Goal: Information Seeking & Learning: Understand process/instructions

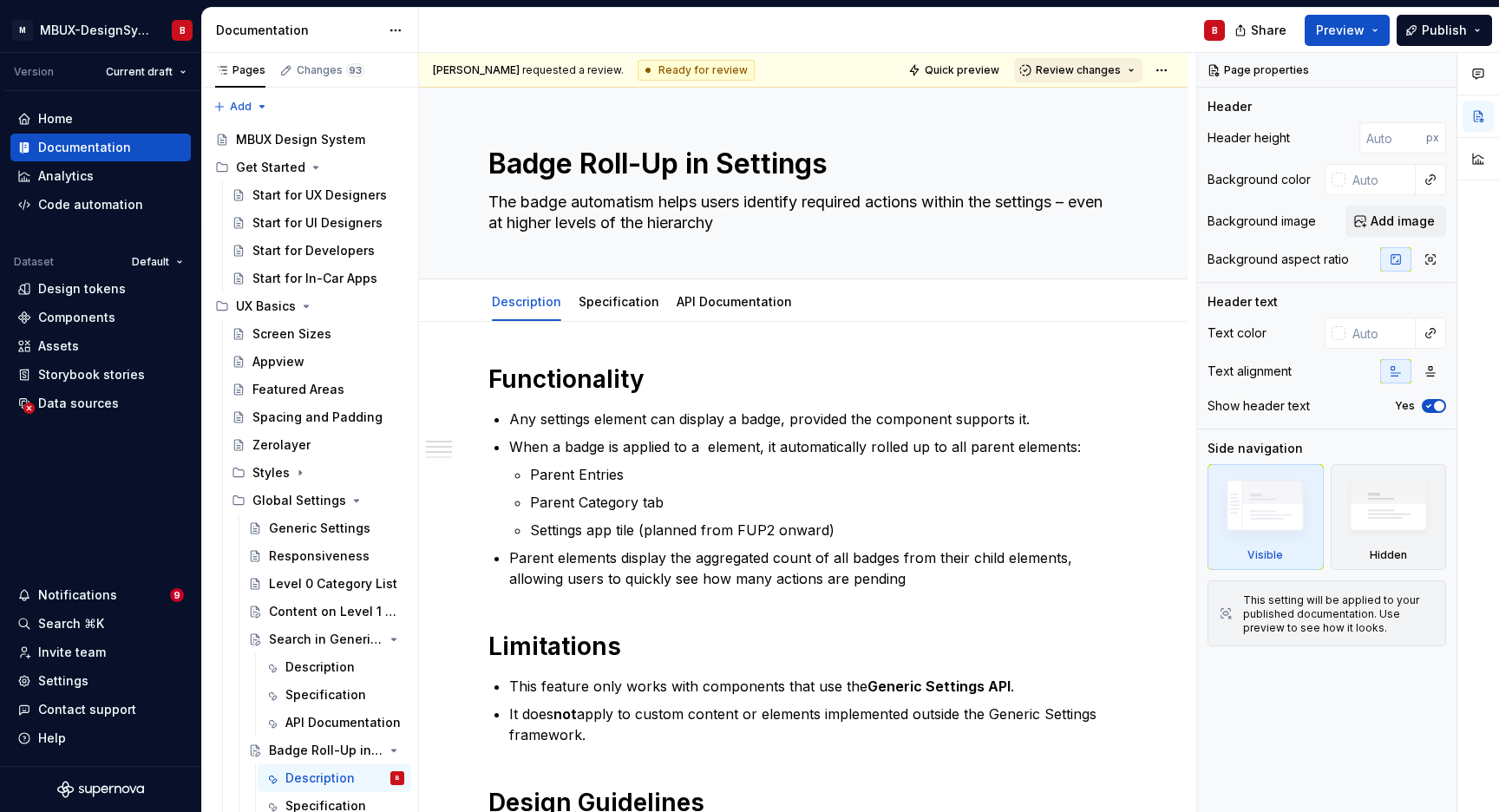
click at [1133, 71] on button "Review changes" at bounding box center [1078, 70] width 129 height 25
click at [1165, 67] on html "M MBUX-DesignSystem B Version Current draft Home Documentation Analytics Code a…" at bounding box center [750, 406] width 1499 height 812
click at [929, 67] on html "M MBUX-DesignSystem B Version Current draft Home Documentation Analytics Code a…" at bounding box center [750, 406] width 1499 height 812
click at [955, 73] on span "Quick preview" at bounding box center [962, 69] width 75 height 14
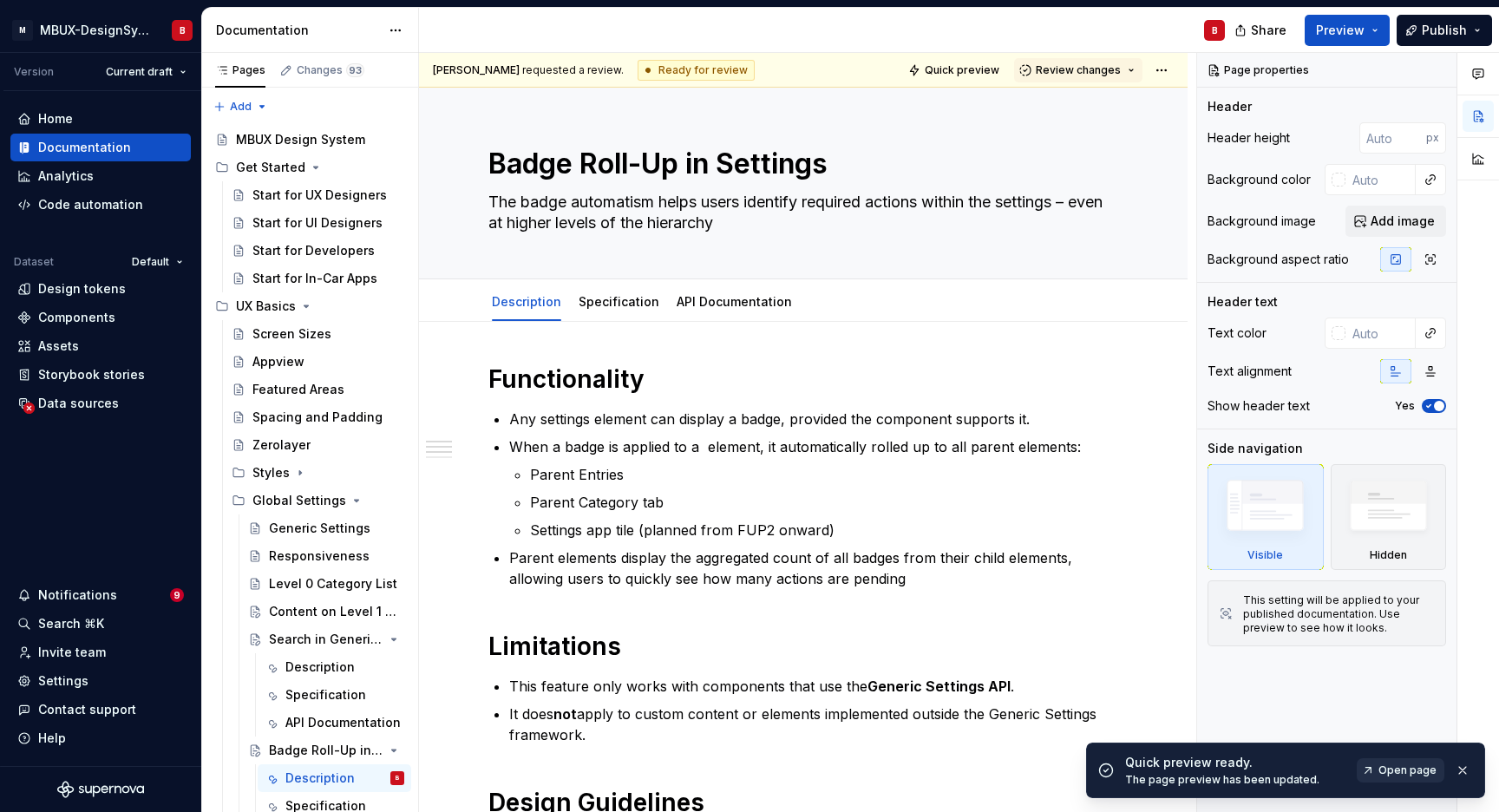
click at [1375, 770] on link "Open page" at bounding box center [1401, 770] width 88 height 25
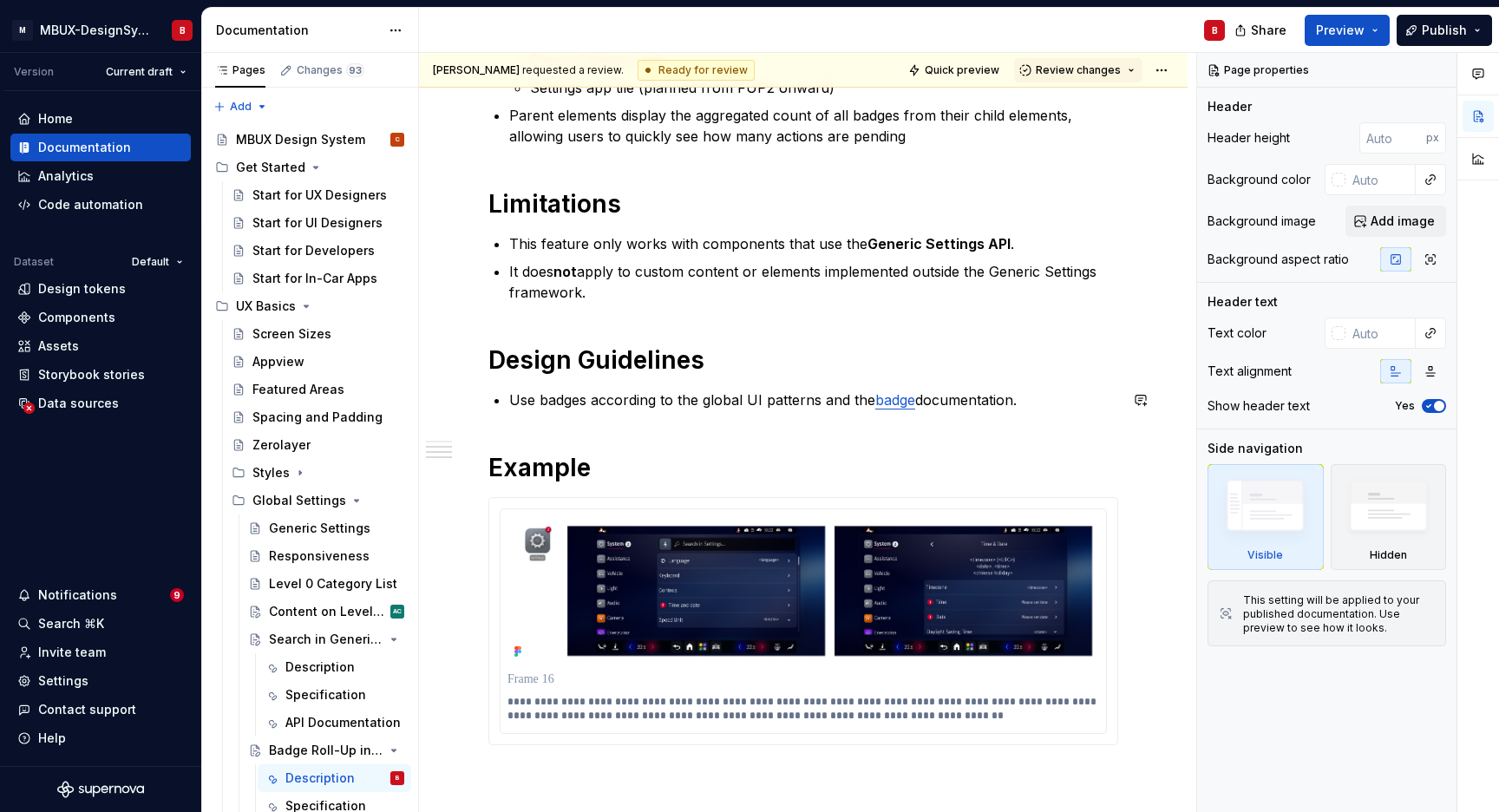
scroll to position [681, 0]
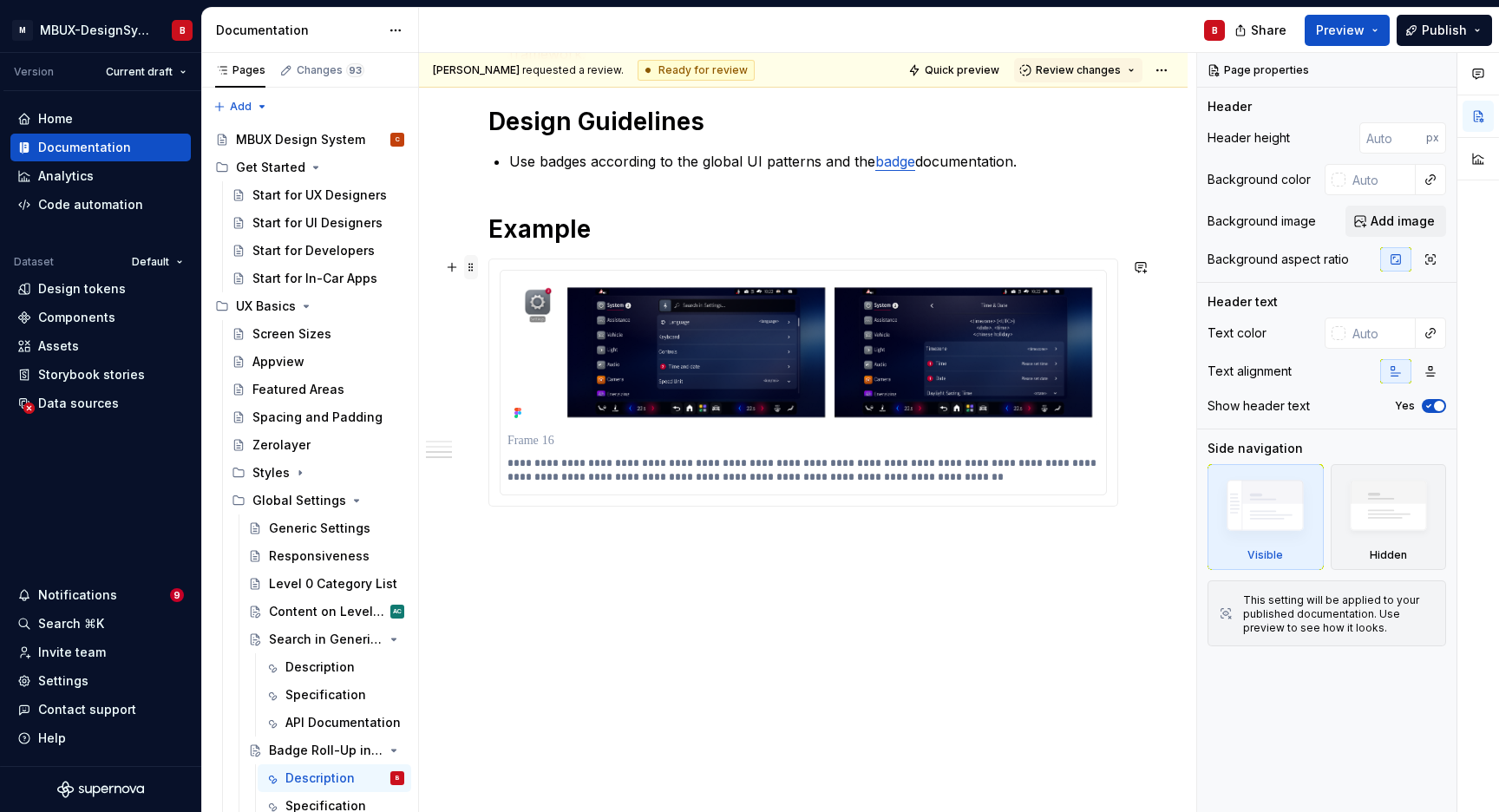
click at [468, 271] on span at bounding box center [470, 267] width 14 height 25
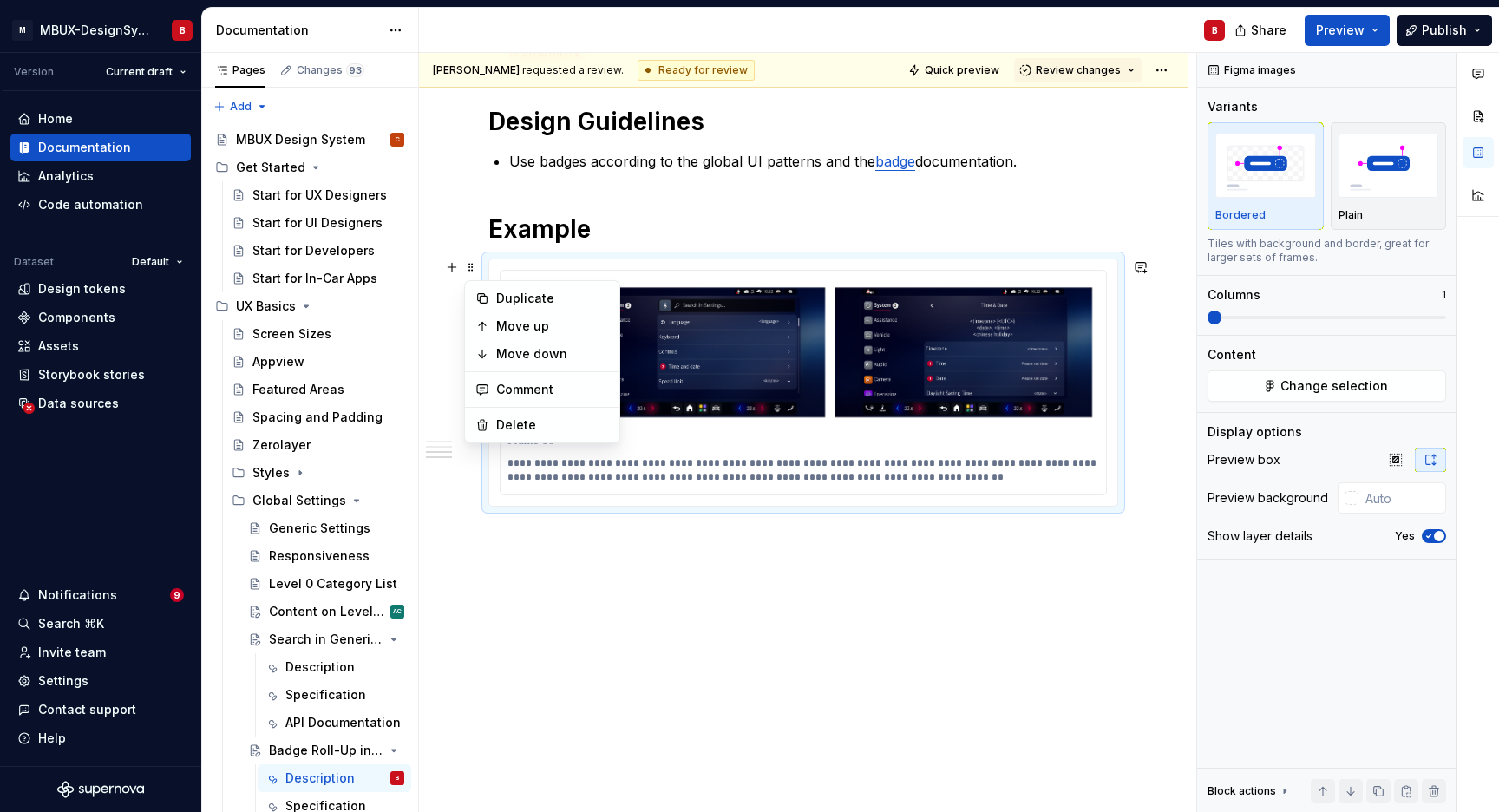
click at [620, 225] on h1 "Example" at bounding box center [803, 229] width 630 height 31
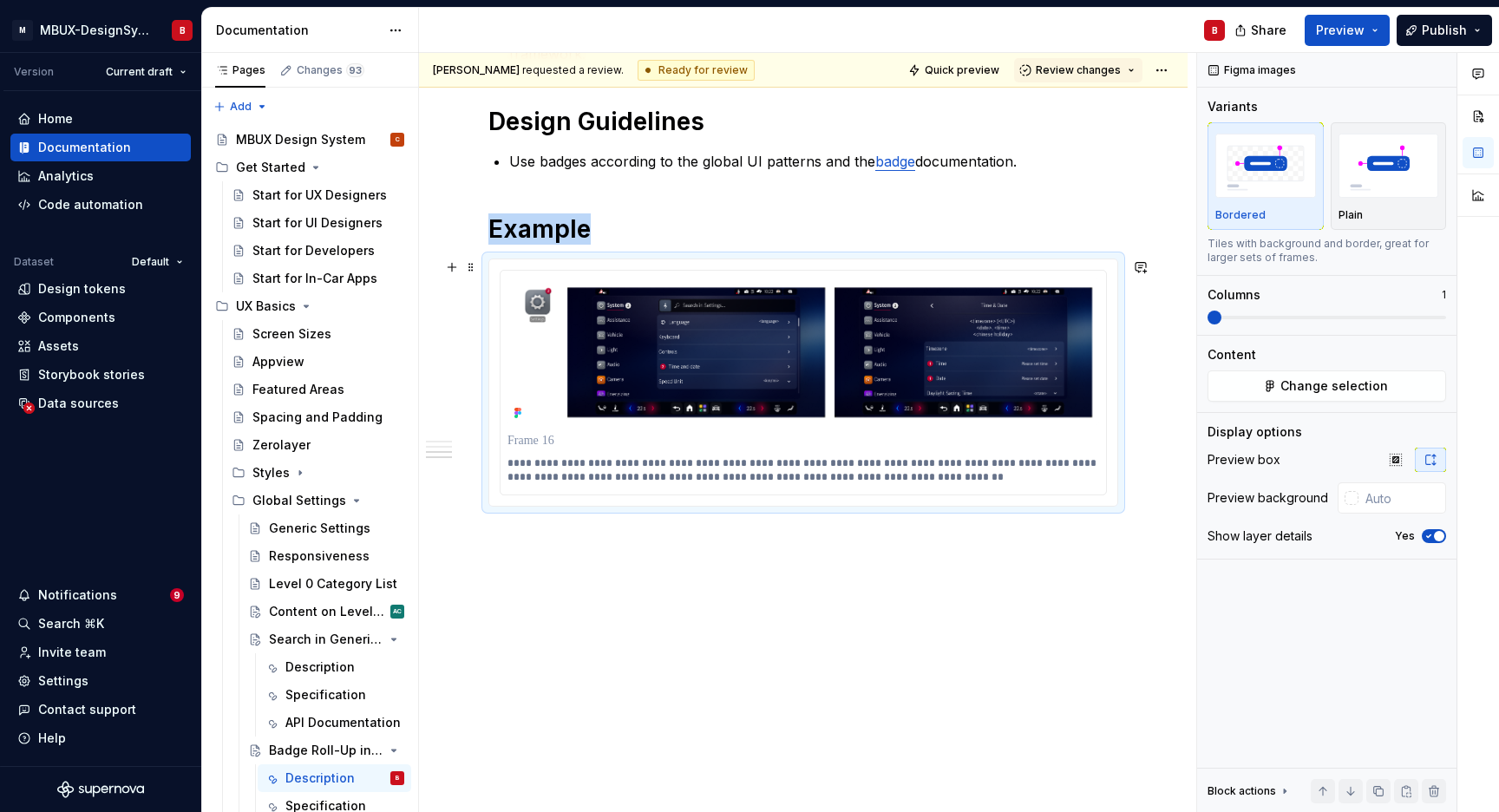
click at [493, 273] on div "**********" at bounding box center [803, 382] width 628 height 246
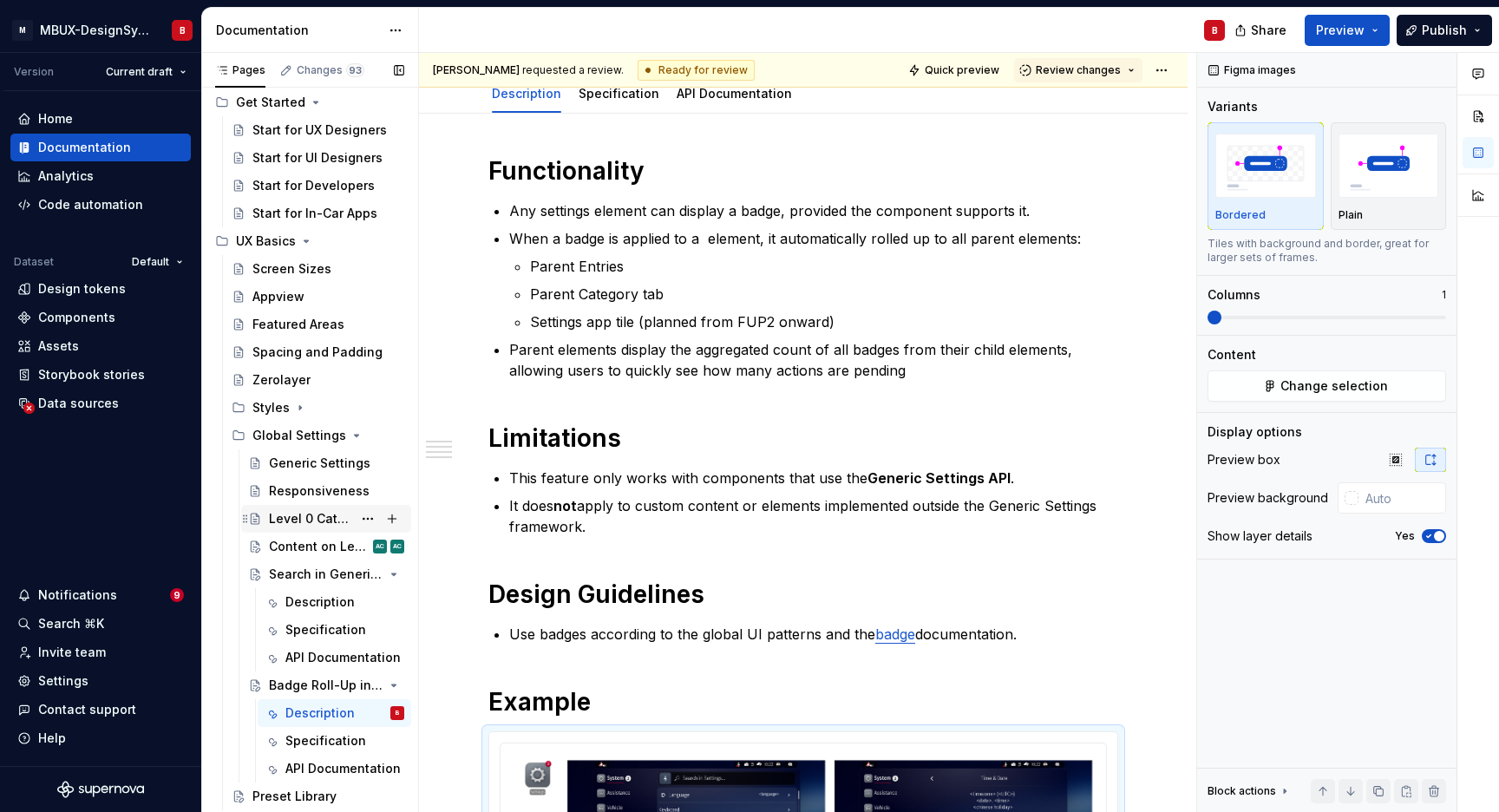
scroll to position [91, 0]
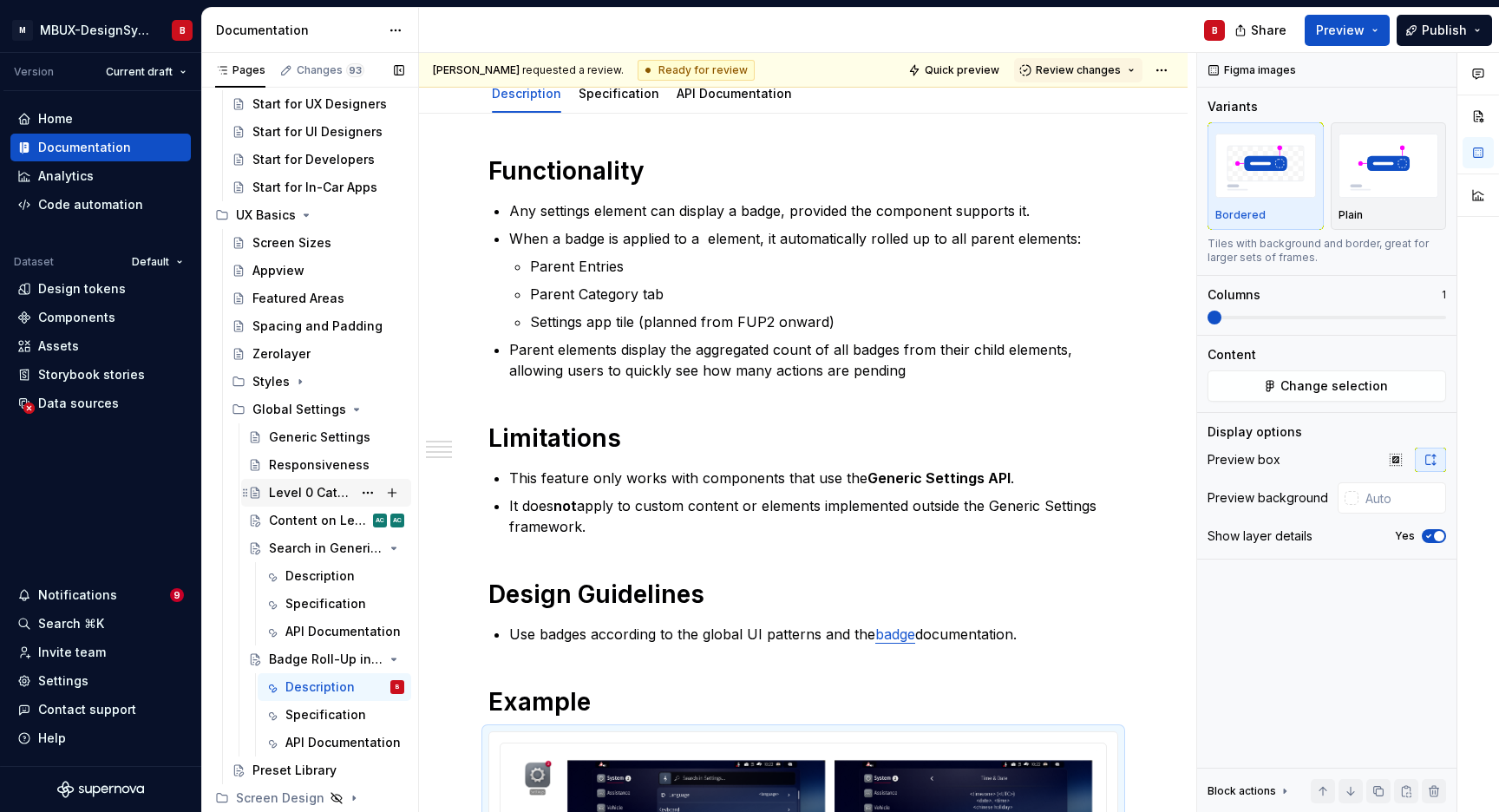
click at [298, 495] on div "Level 0 Category List" at bounding box center [310, 492] width 83 height 17
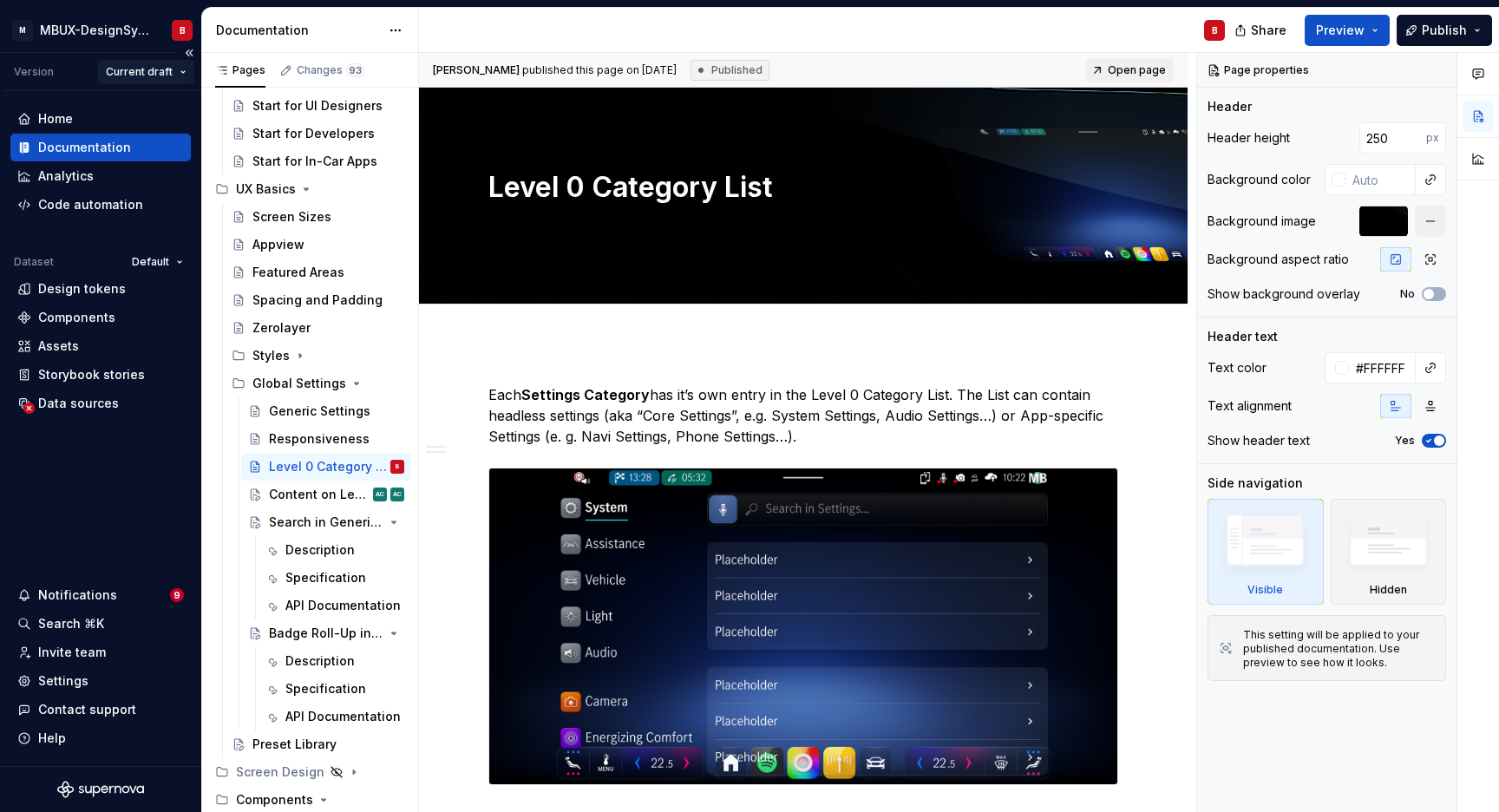
click at [177, 70] on html "M MBUX-DesignSystem B Version Current draft Home Documentation Analytics Code a…" at bounding box center [750, 406] width 1499 height 812
click at [571, 23] on html "M MBUX-DesignSystem B Version Current draft Home Documentation Analytics Code a…" at bounding box center [750, 406] width 1499 height 812
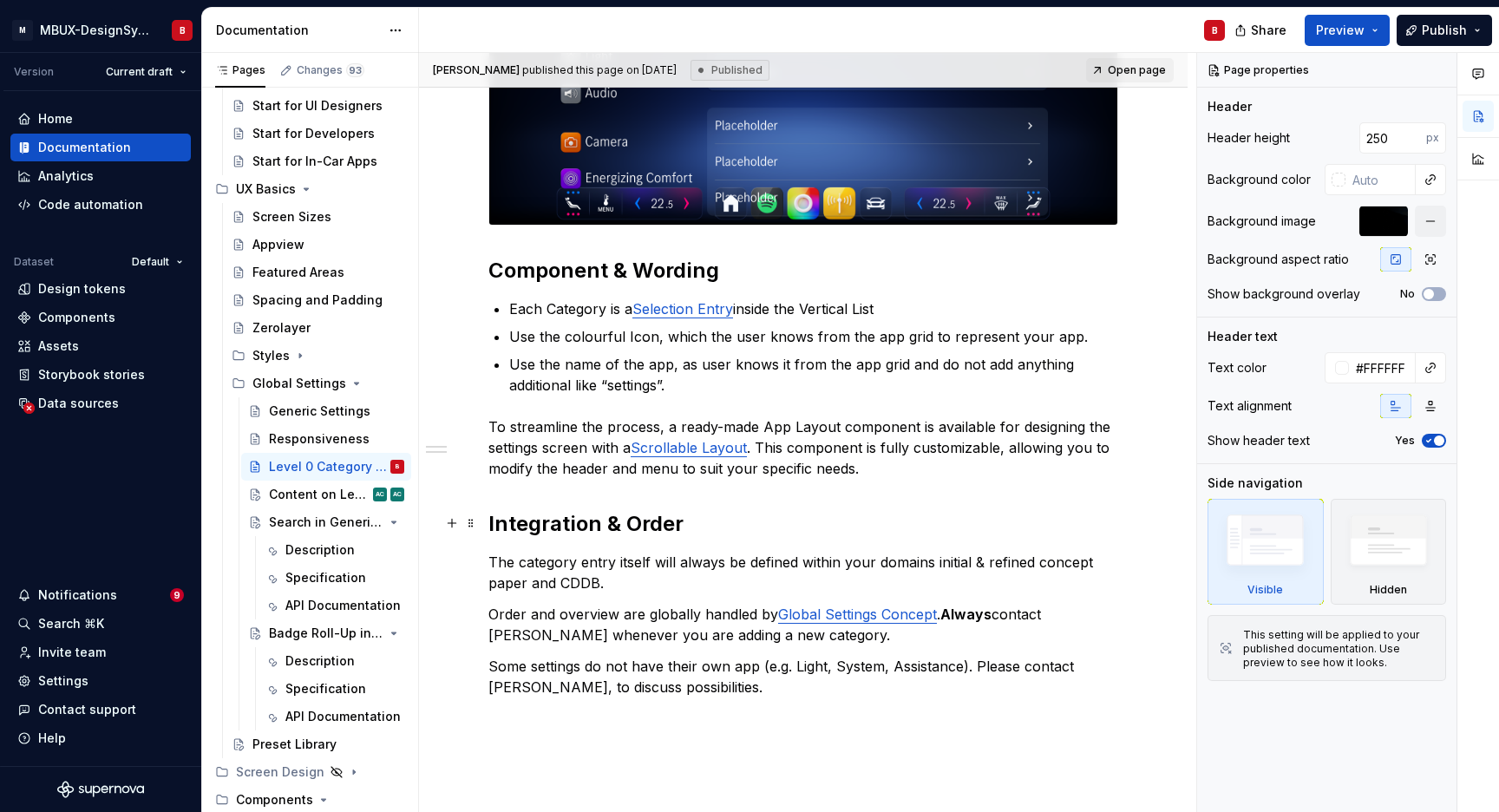
scroll to position [801, 0]
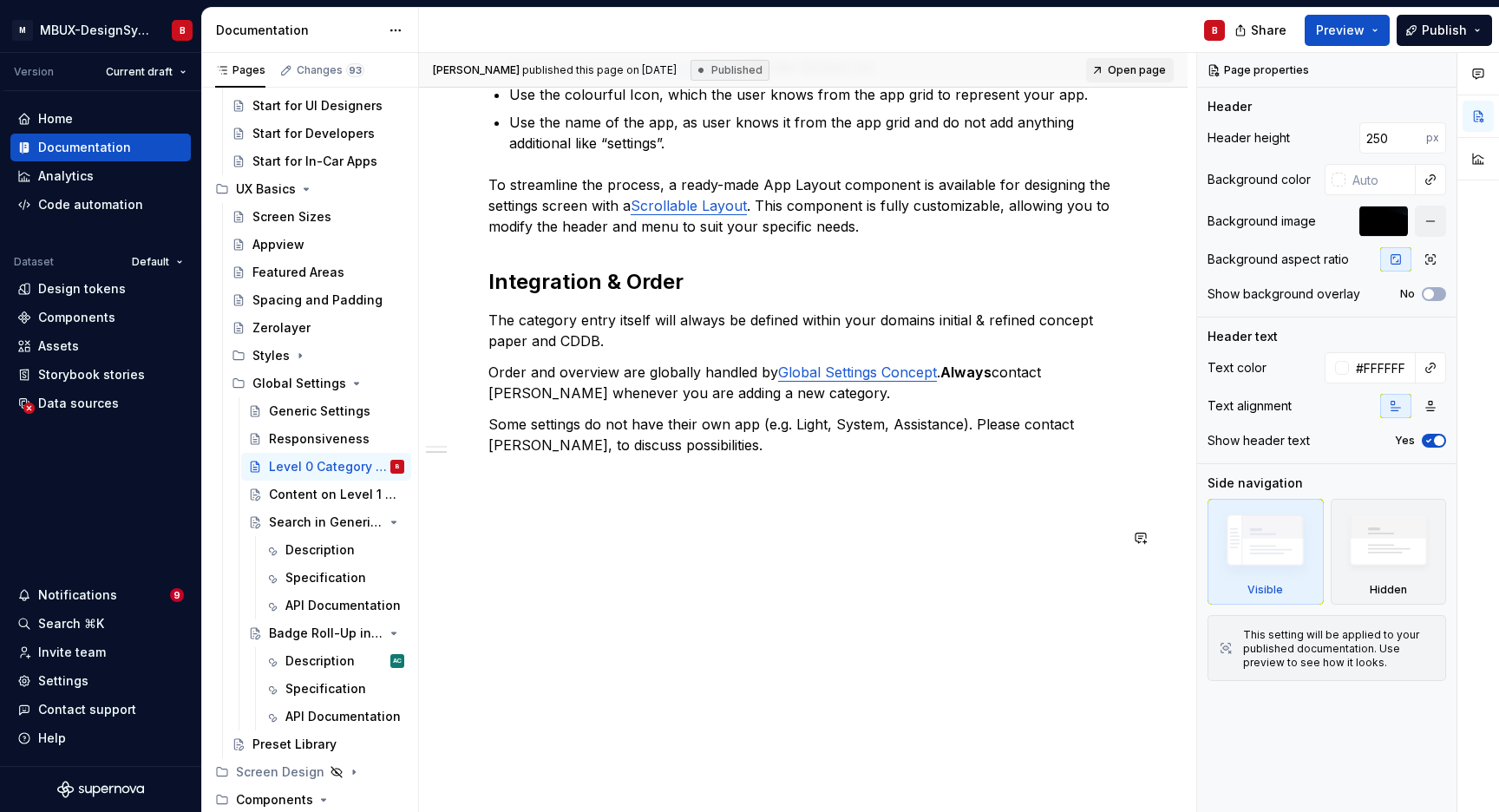
type textarea "*"
